Goal: Task Accomplishment & Management: Manage account settings

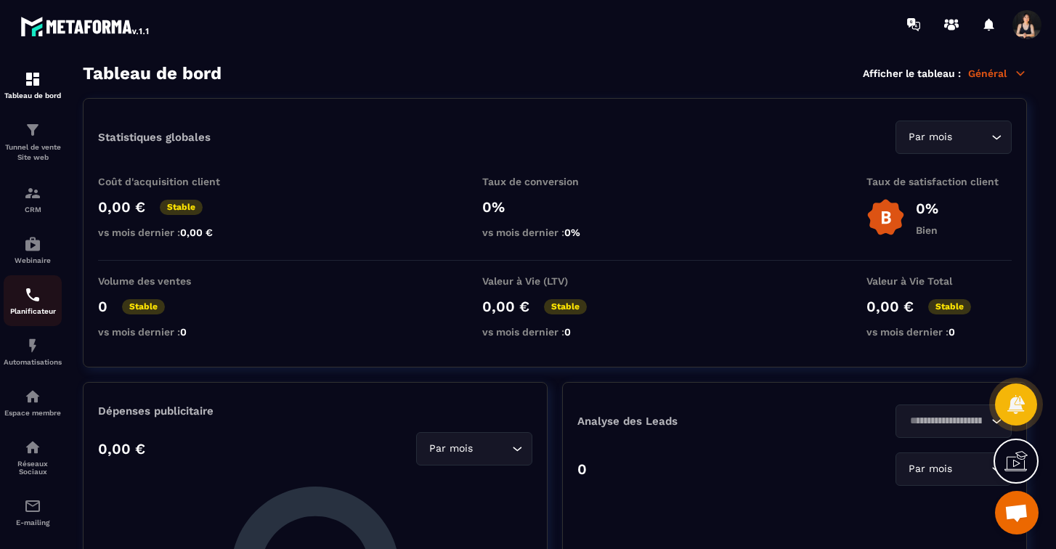
click at [23, 310] on p "Planificateur" at bounding box center [33, 311] width 58 height 8
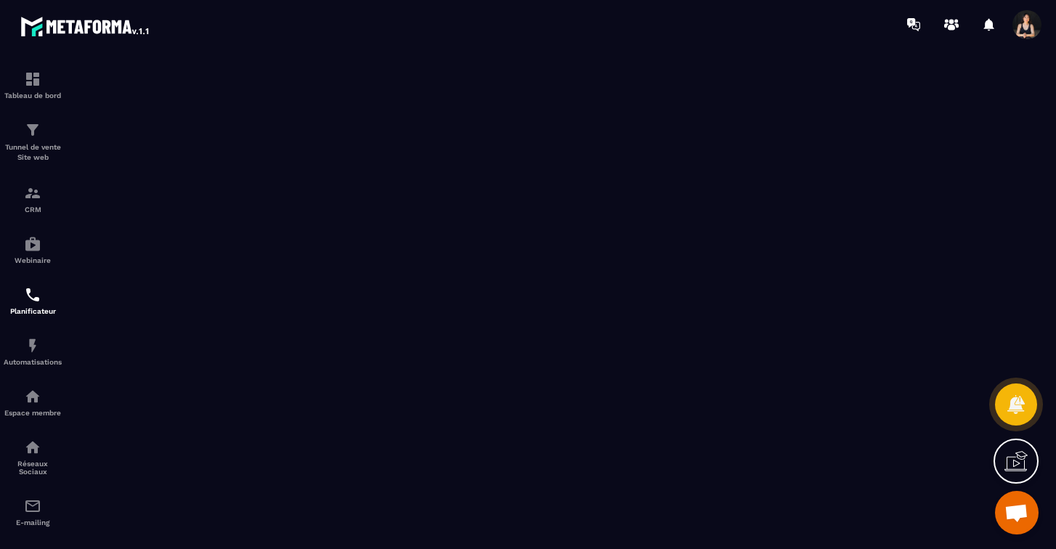
click at [1023, 511] on span "Ouvrir le chat" at bounding box center [1016, 514] width 24 height 20
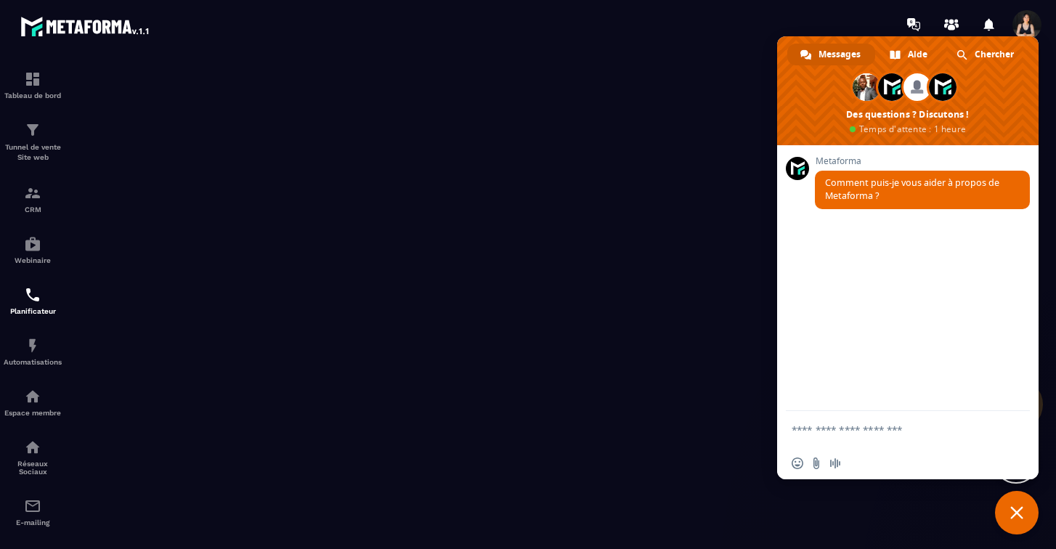
click at [1012, 511] on span "Fermer le chat" at bounding box center [1016, 512] width 13 height 13
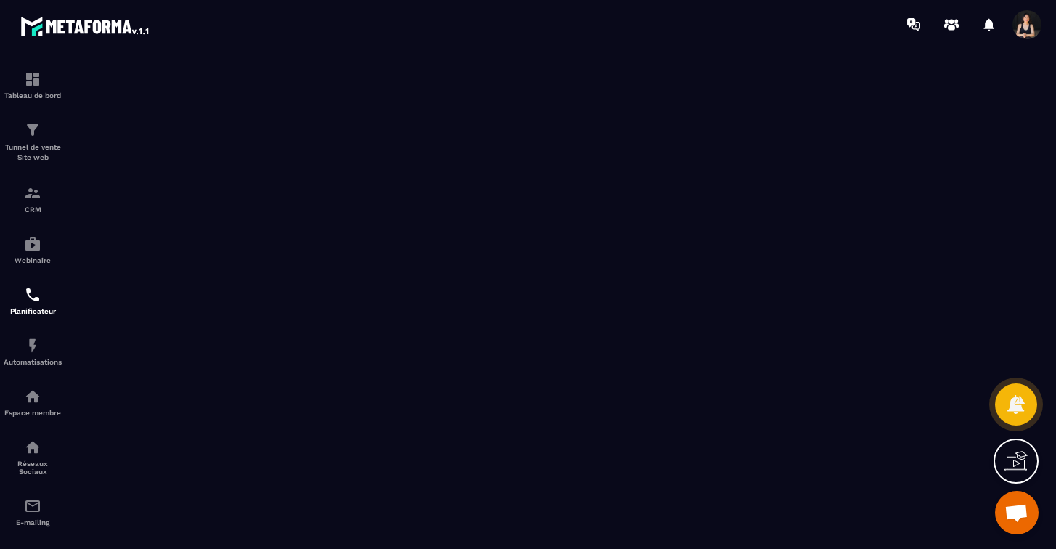
click at [1013, 462] on icon at bounding box center [1020, 459] width 15 height 16
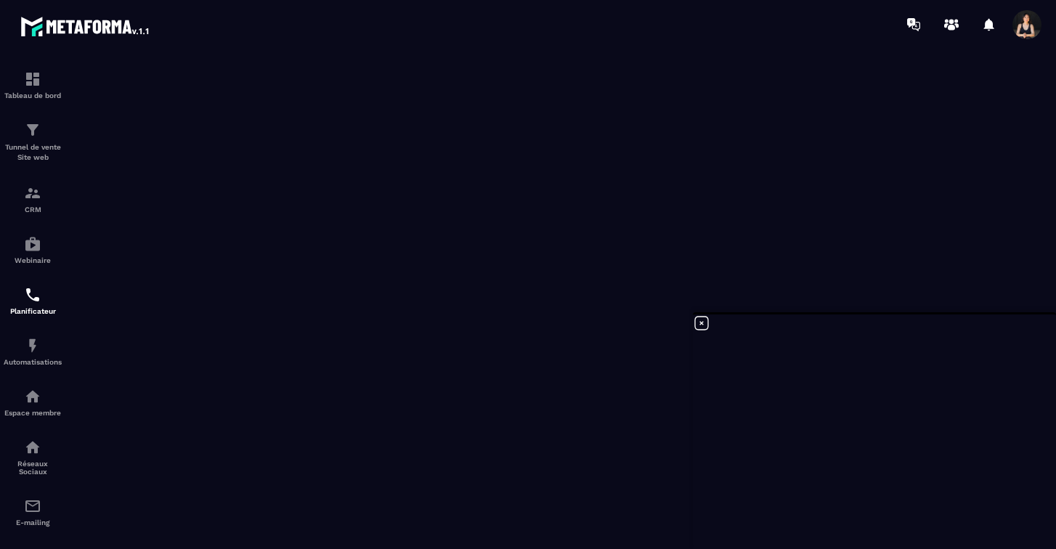
click at [701, 322] on icon at bounding box center [701, 323] width 13 height 13
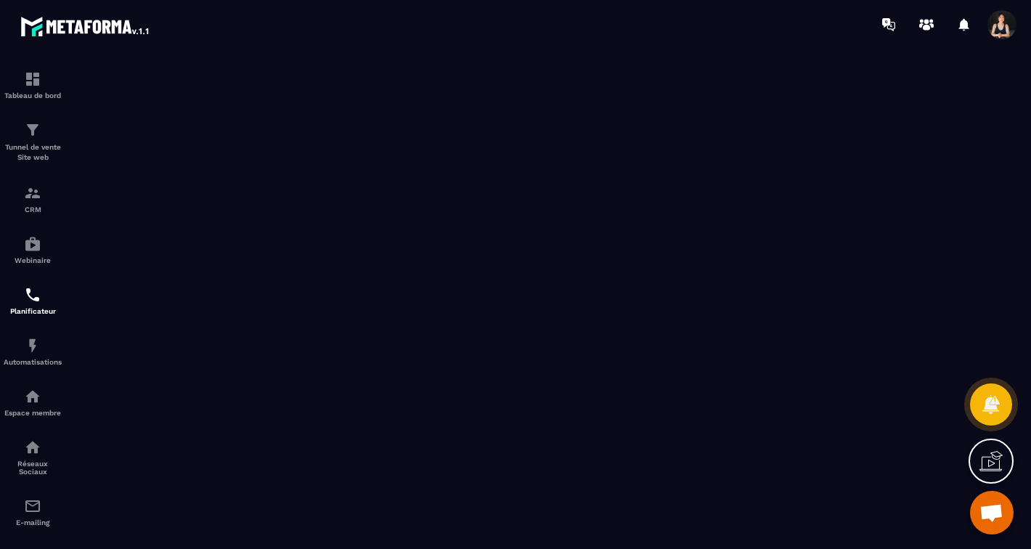
click at [997, 25] on span at bounding box center [1002, 24] width 29 height 29
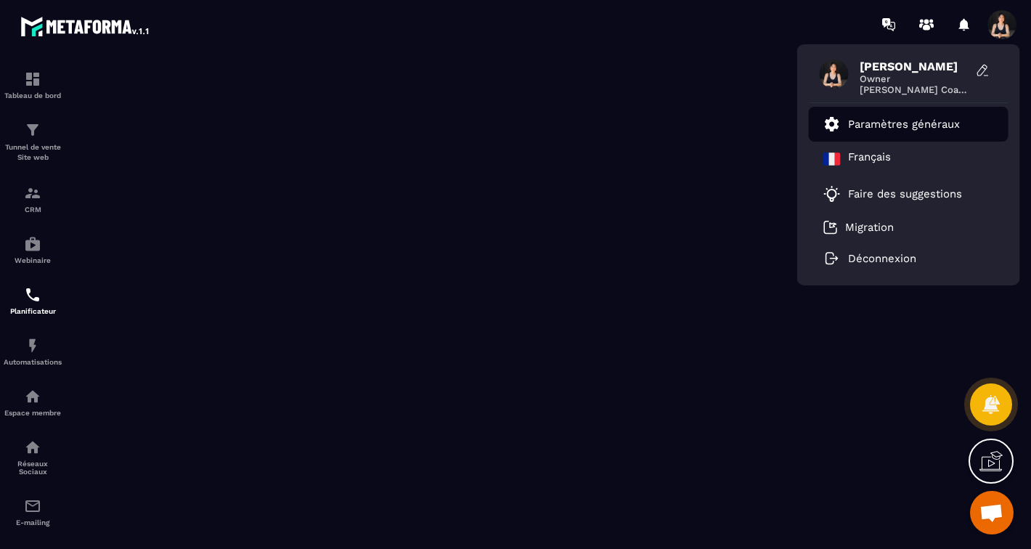
click at [874, 120] on p "Paramètres généraux" at bounding box center [904, 124] width 112 height 13
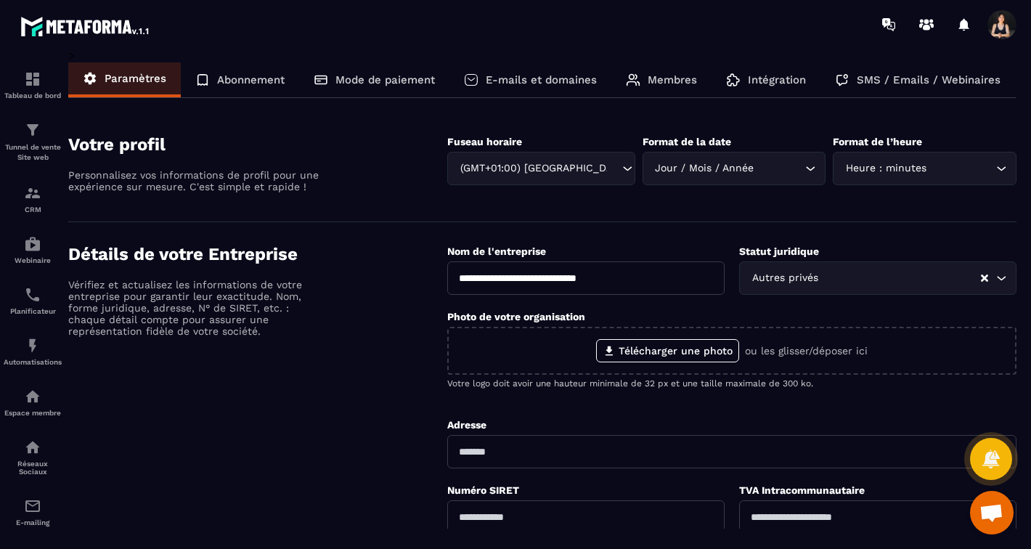
click at [675, 76] on p "Membres" at bounding box center [672, 79] width 49 height 13
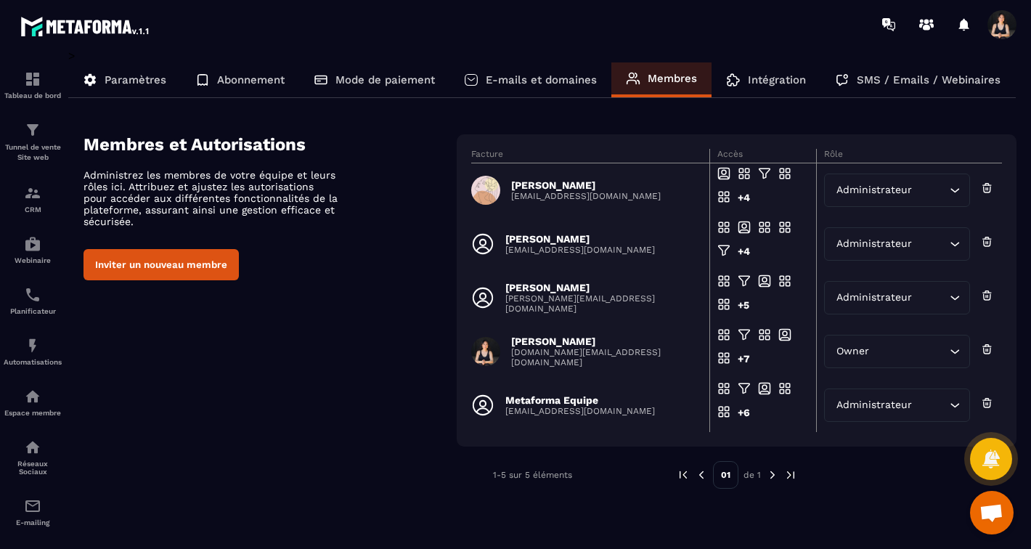
click at [187, 265] on button "Inviter un nouveau membre" at bounding box center [161, 264] width 155 height 31
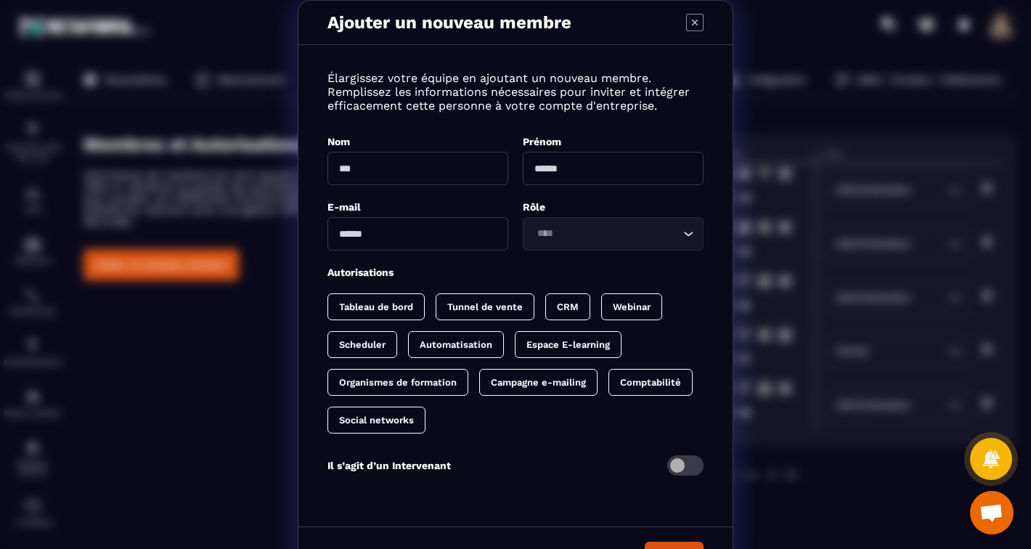
click at [413, 174] on input "Modal window" at bounding box center [418, 168] width 181 height 33
type input "*******"
click at [564, 174] on input "Modal window" at bounding box center [613, 168] width 181 height 33
type input "*****"
click at [385, 240] on input "Modal window" at bounding box center [418, 233] width 181 height 33
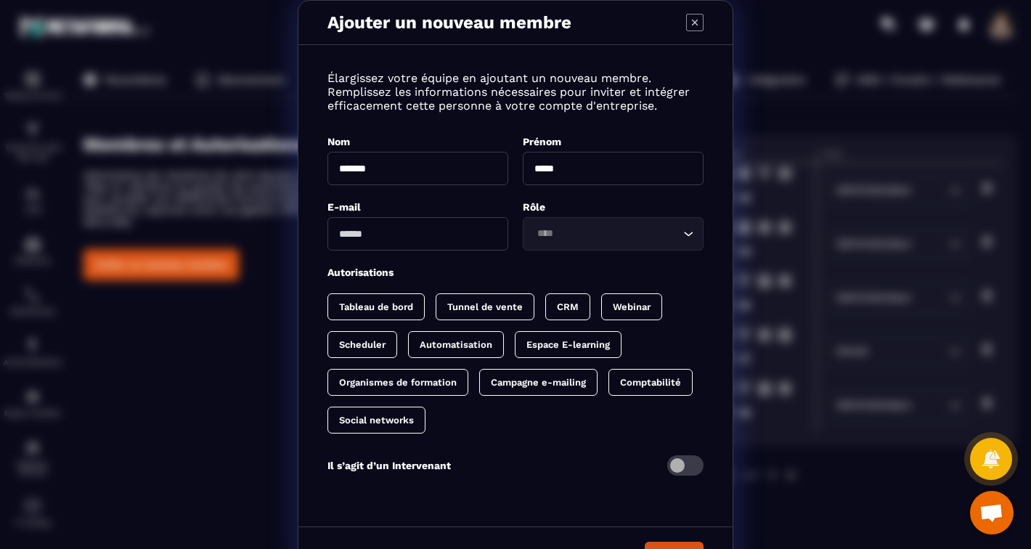
paste input "**********"
type input "**********"
click at [579, 240] on input "Search for option" at bounding box center [605, 234] width 147 height 16
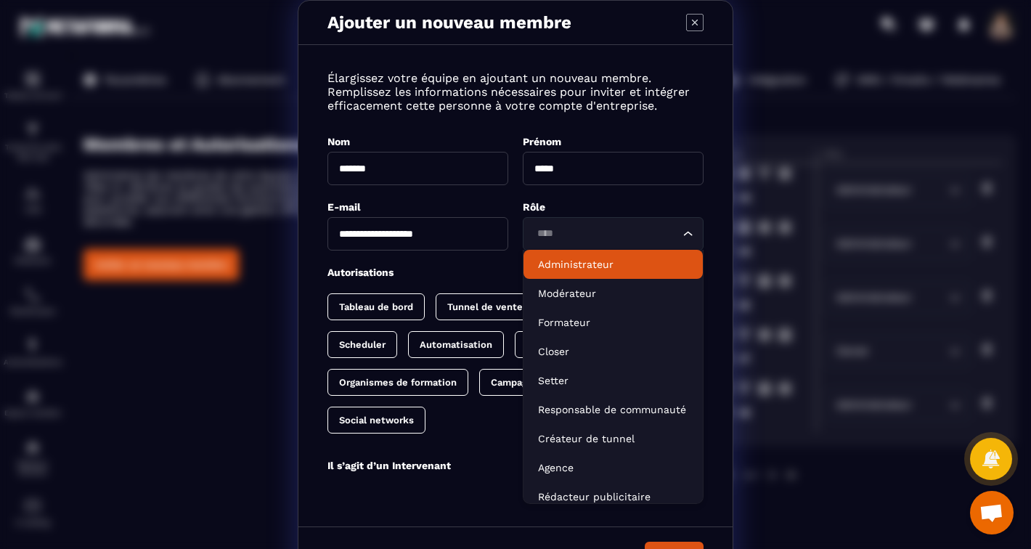
click at [591, 261] on p "Administrateur" at bounding box center [613, 264] width 150 height 15
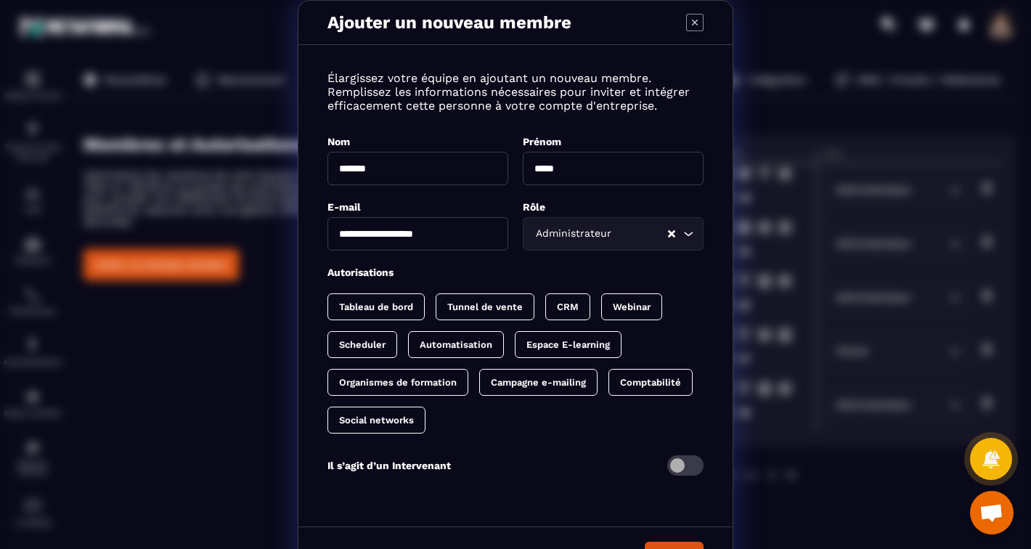
click at [601, 243] on div "Administrateur Loading..." at bounding box center [613, 233] width 181 height 33
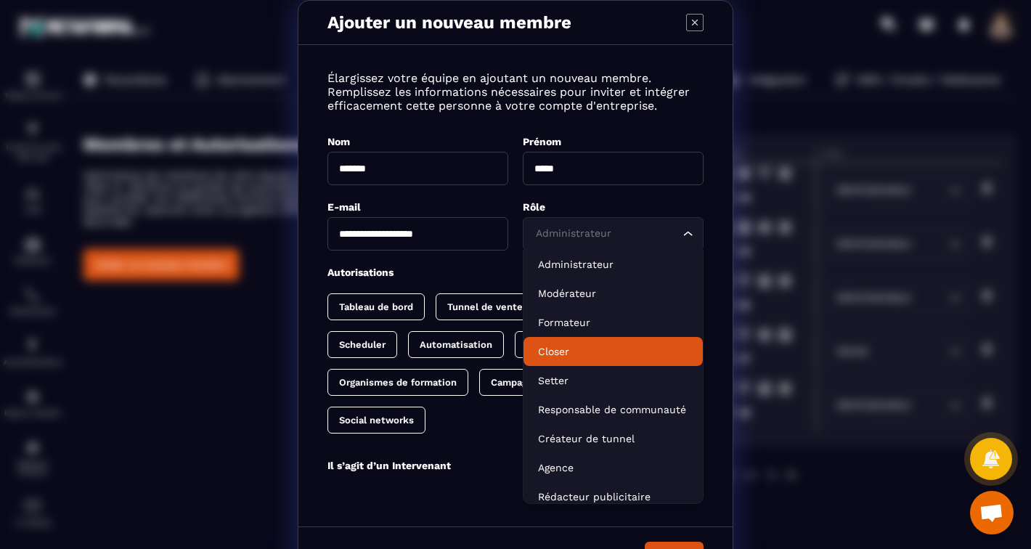
click at [563, 348] on p "Closer" at bounding box center [613, 351] width 150 height 15
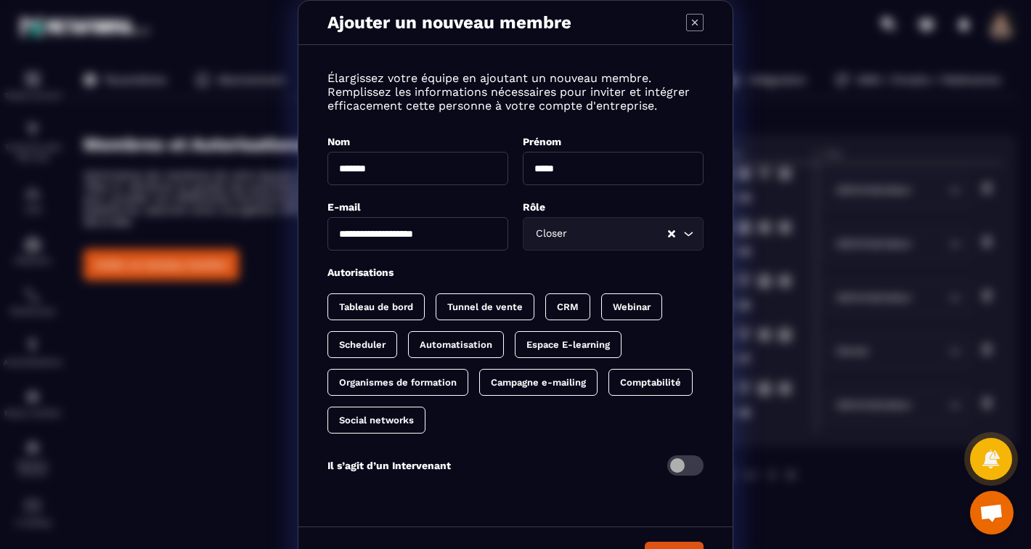
click at [573, 309] on p "CRM" at bounding box center [568, 306] width 22 height 11
click at [637, 309] on p "Webinar" at bounding box center [647, 306] width 38 height 11
click at [500, 304] on p "Tunnel de vente" at bounding box center [485, 306] width 76 height 11
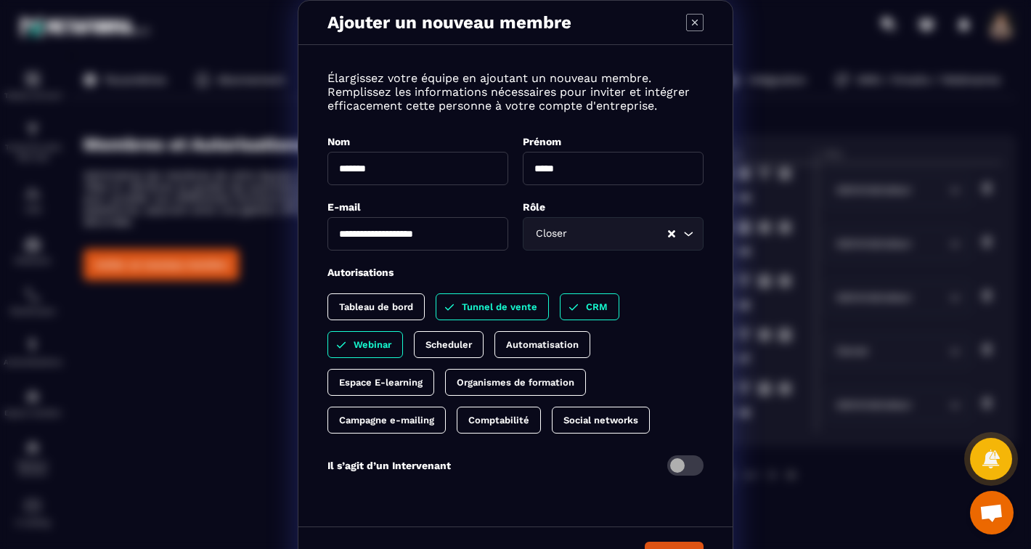
click at [517, 345] on p "Automatisation" at bounding box center [542, 344] width 73 height 11
click at [460, 346] on p "Scheduler" at bounding box center [449, 344] width 46 height 11
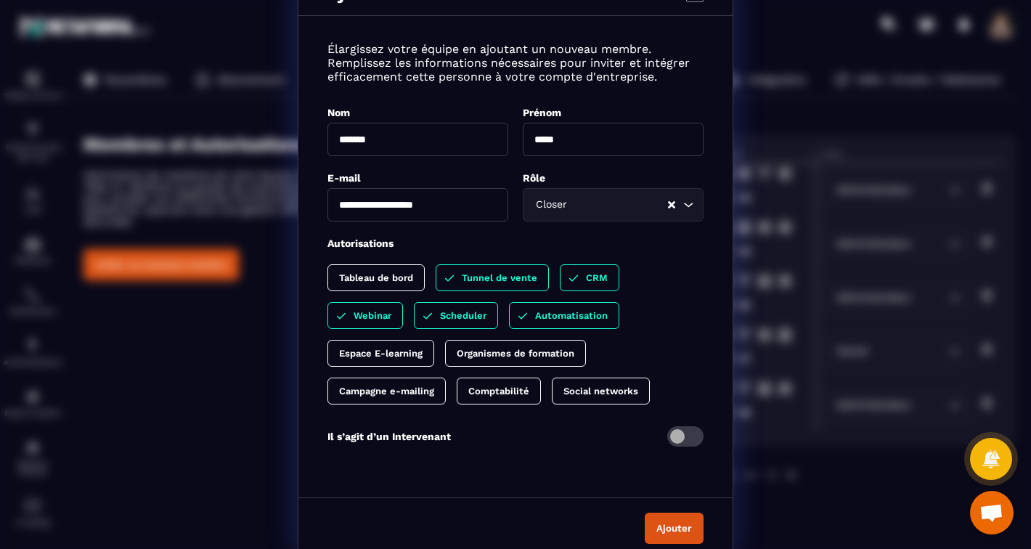
scroll to position [40, 0]
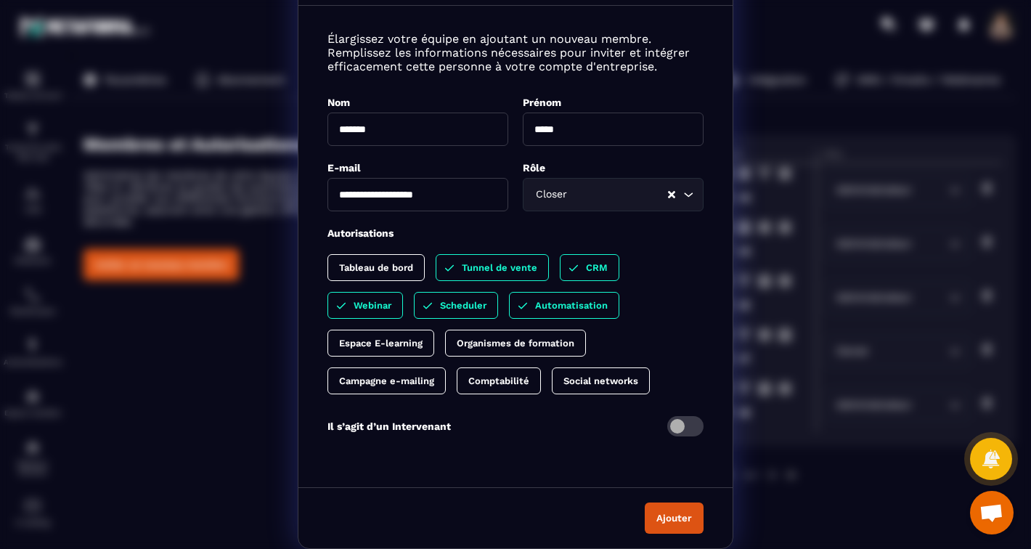
click at [394, 272] on p "Tableau de bord" at bounding box center [376, 267] width 74 height 11
click at [668, 527] on button "Ajouter" at bounding box center [674, 518] width 59 height 31
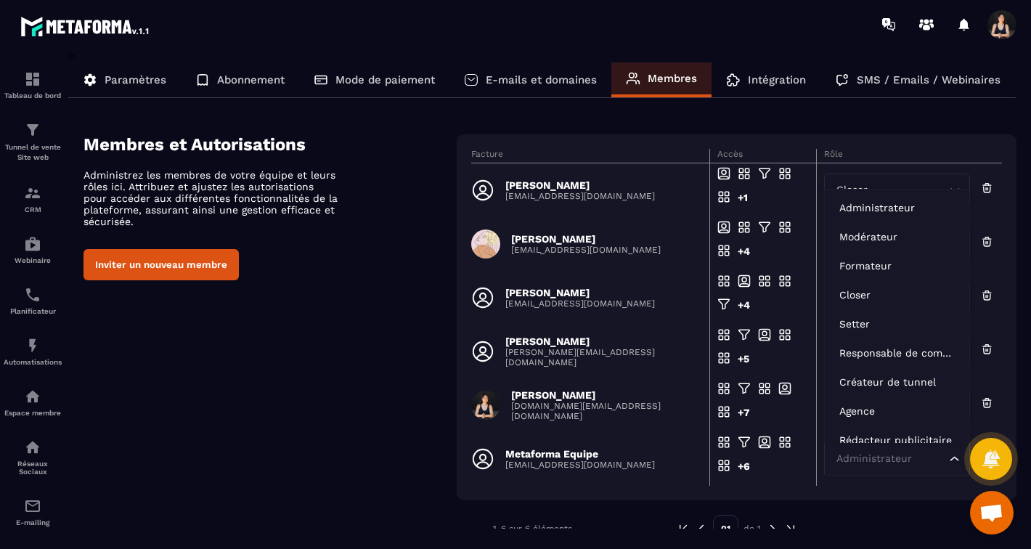
click at [957, 460] on icon "Search for option" at bounding box center [955, 459] width 15 height 15
click at [927, 478] on td "Administrateur Loading..." at bounding box center [909, 459] width 186 height 54
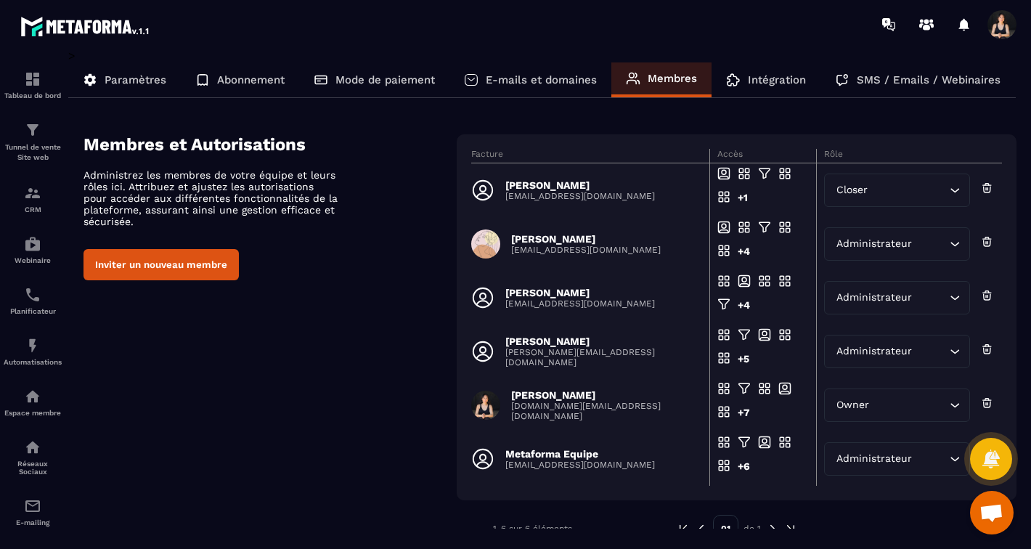
scroll to position [36, 0]
